Goal: Task Accomplishment & Management: Use online tool/utility

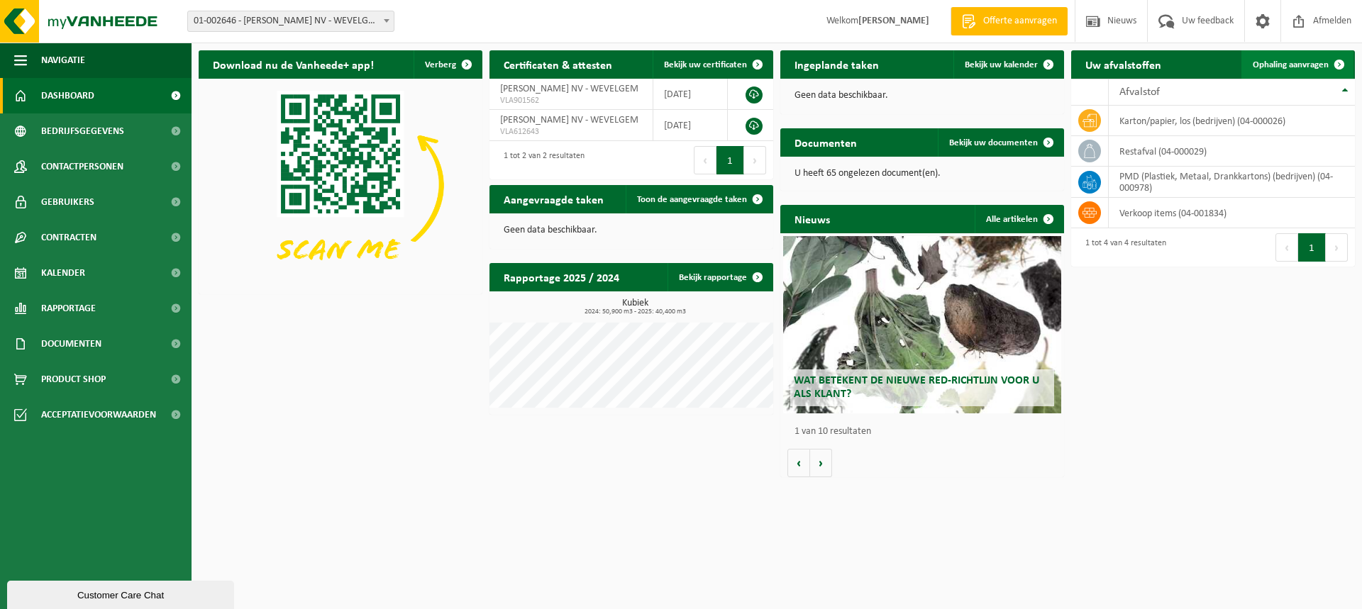
click at [1308, 60] on span "Ophaling aanvragen" at bounding box center [1291, 64] width 76 height 9
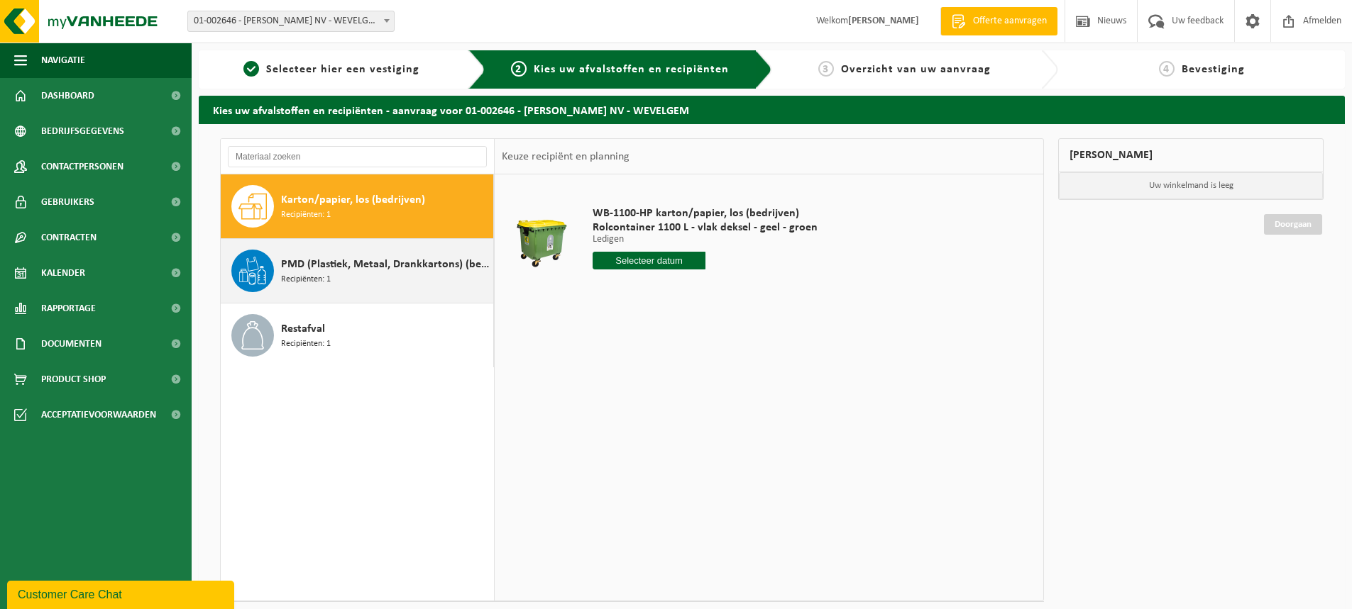
click at [319, 277] on span "Recipiënten: 1" at bounding box center [306, 279] width 50 height 13
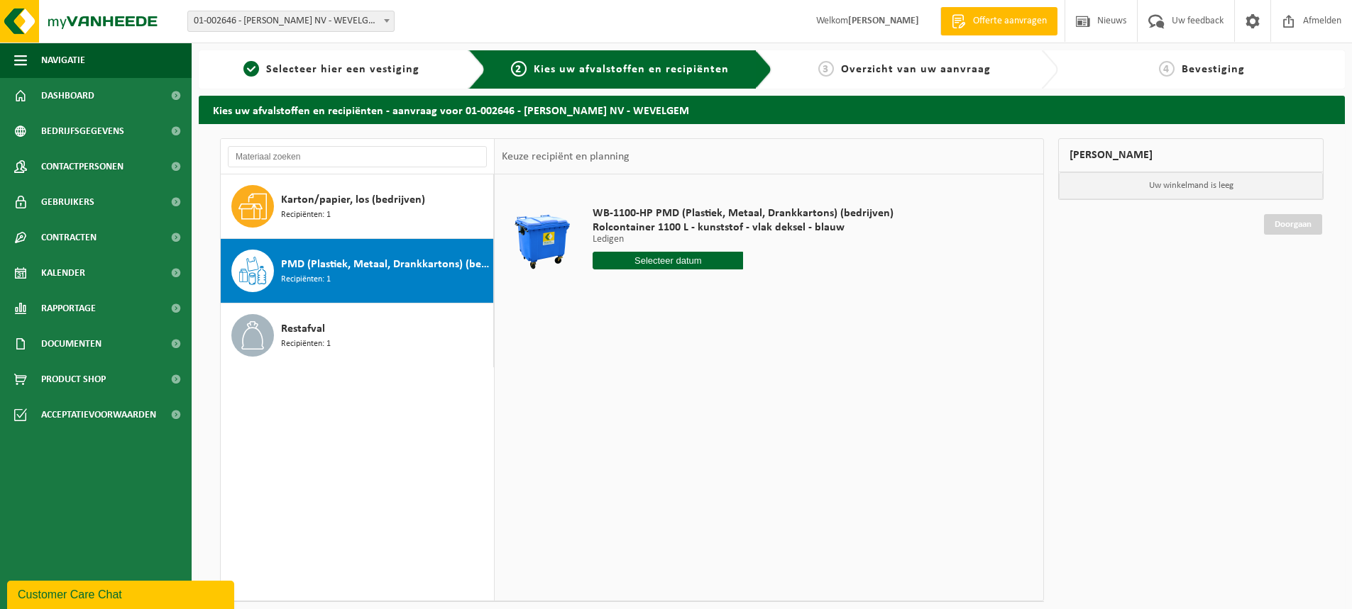
click at [679, 259] on input "text" at bounding box center [667, 261] width 150 height 18
click at [756, 291] on icon at bounding box center [753, 293] width 23 height 23
click at [705, 361] on div "10" at bounding box center [705, 364] width 25 height 23
type input "Van [DATE]"
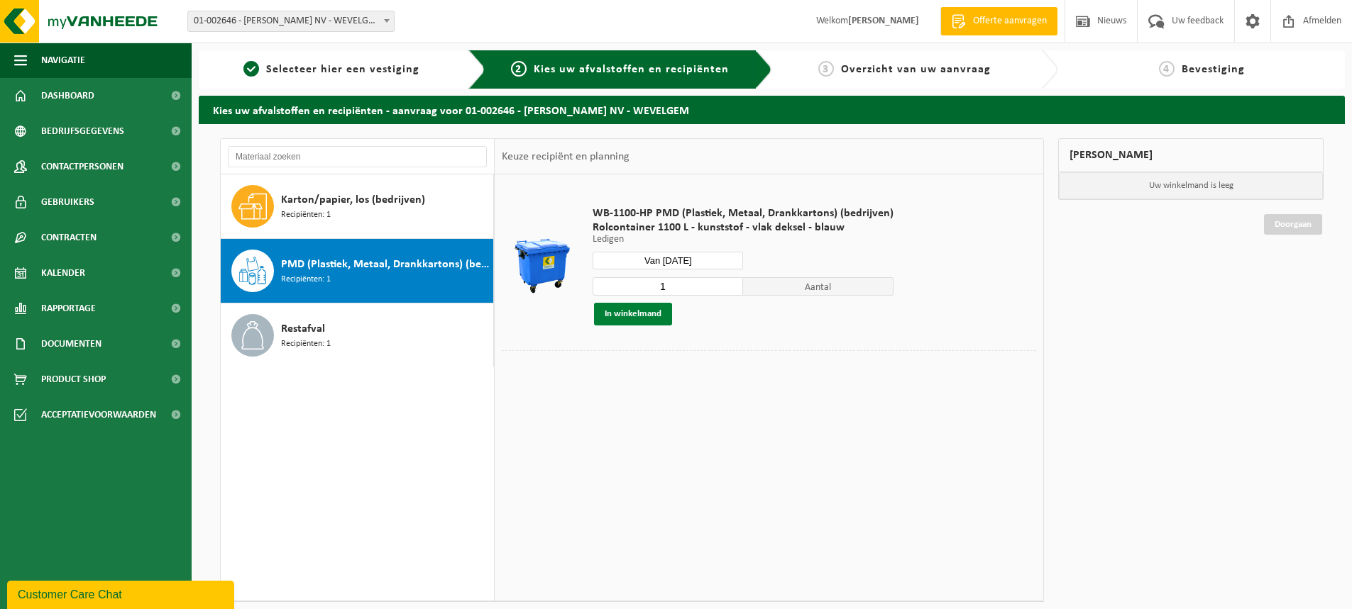
click at [628, 309] on button "In winkelmand" at bounding box center [633, 314] width 78 height 23
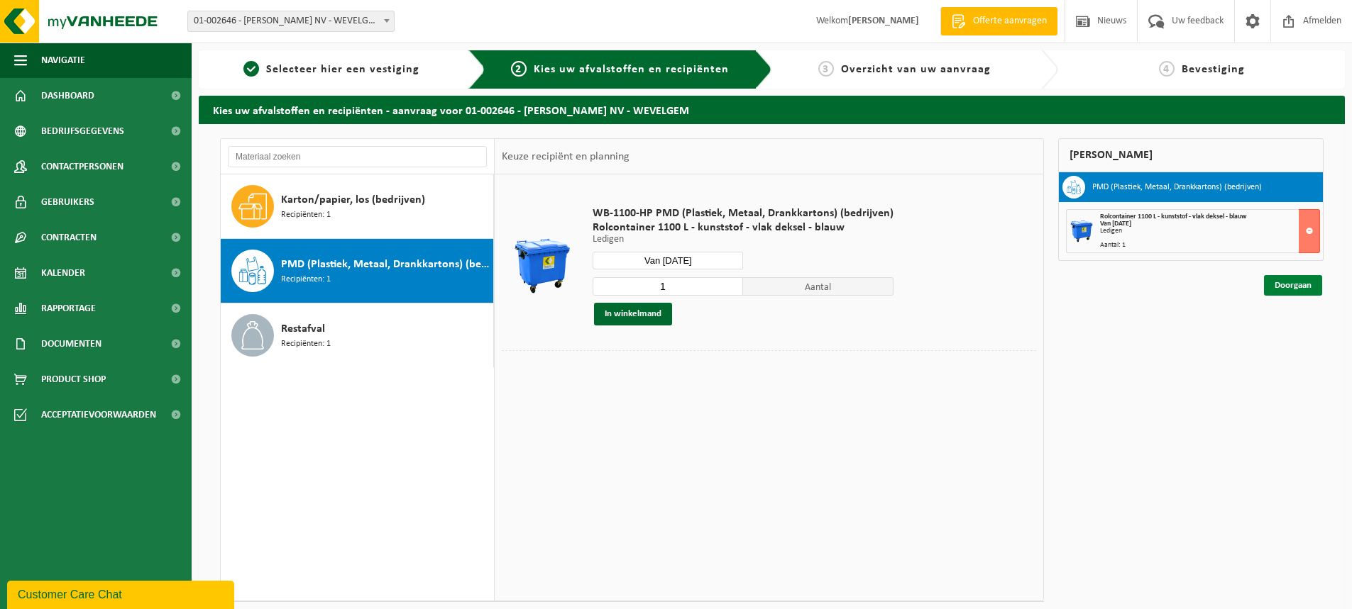
click at [1292, 284] on link "Doorgaan" at bounding box center [1293, 285] width 58 height 21
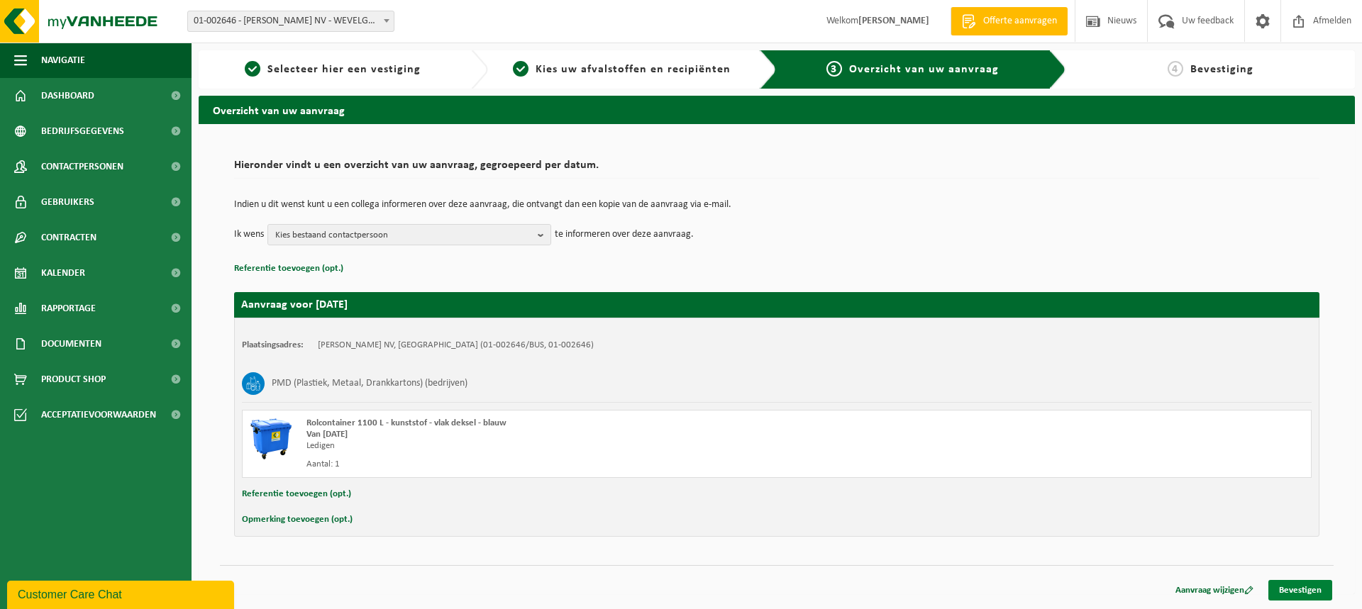
click at [1300, 585] on link "Bevestigen" at bounding box center [1300, 590] width 64 height 21
